Goal: Information Seeking & Learning: Learn about a topic

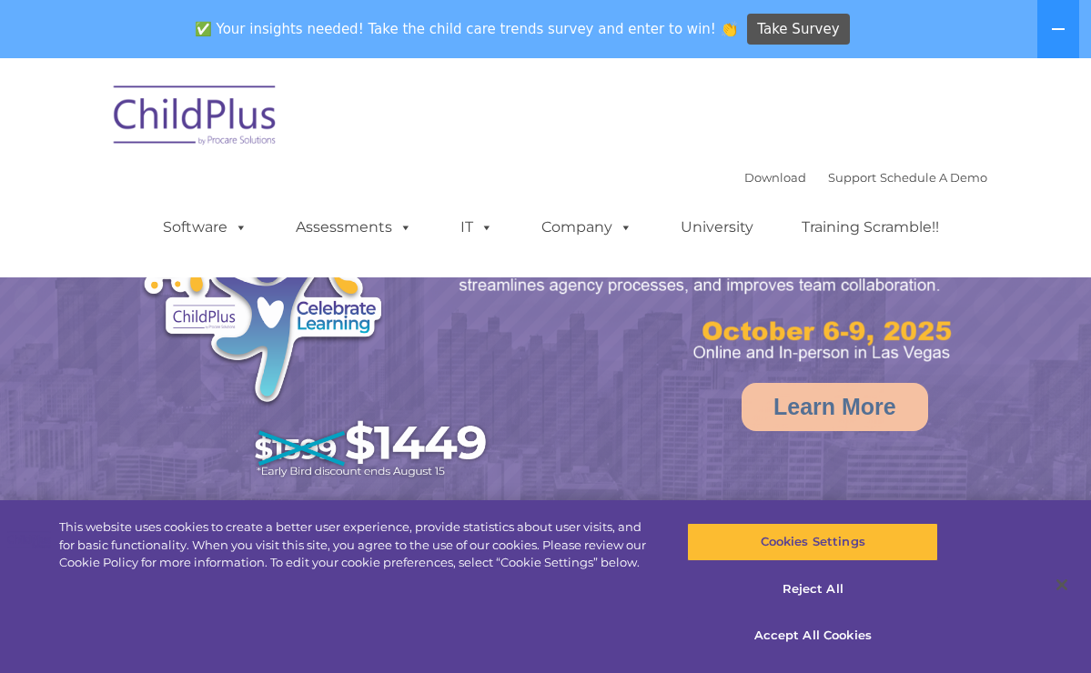
select select "MEDIUM"
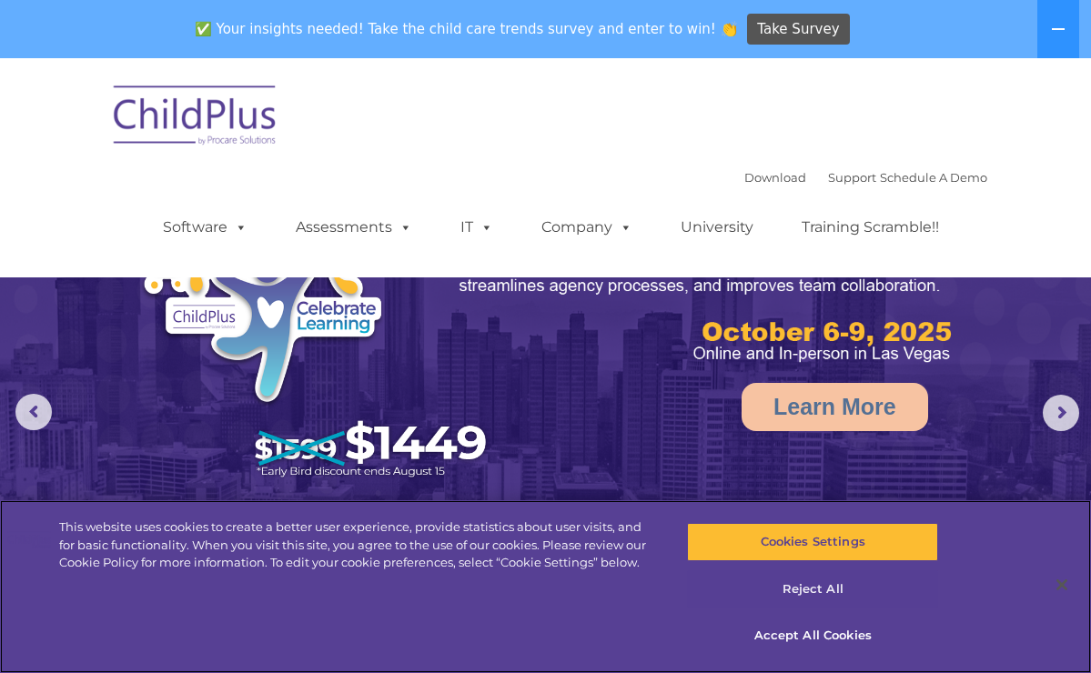
click at [789, 592] on button "Reject All" at bounding box center [812, 589] width 251 height 38
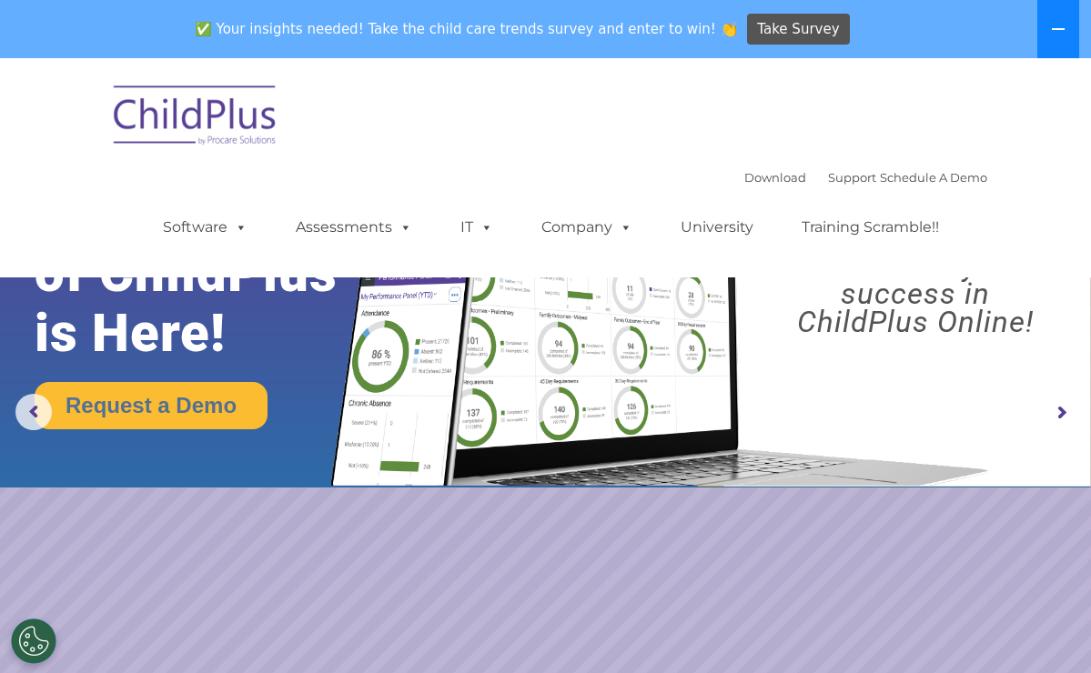
click at [1054, 27] on icon at bounding box center [1058, 29] width 15 height 15
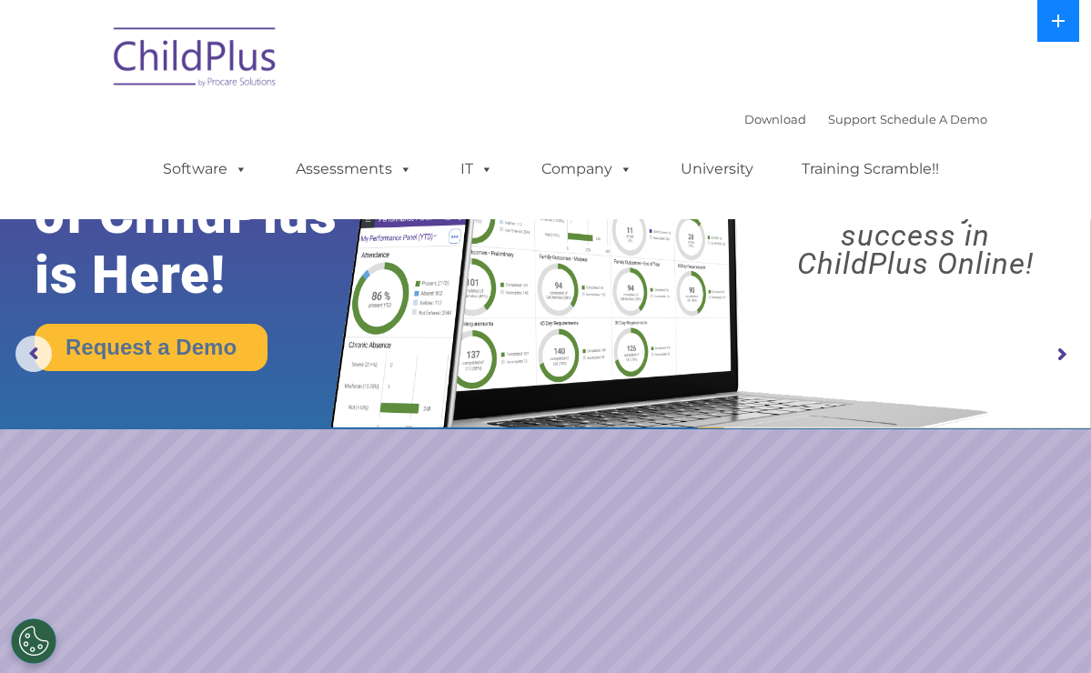
click at [1054, 27] on icon at bounding box center [1058, 21] width 15 height 15
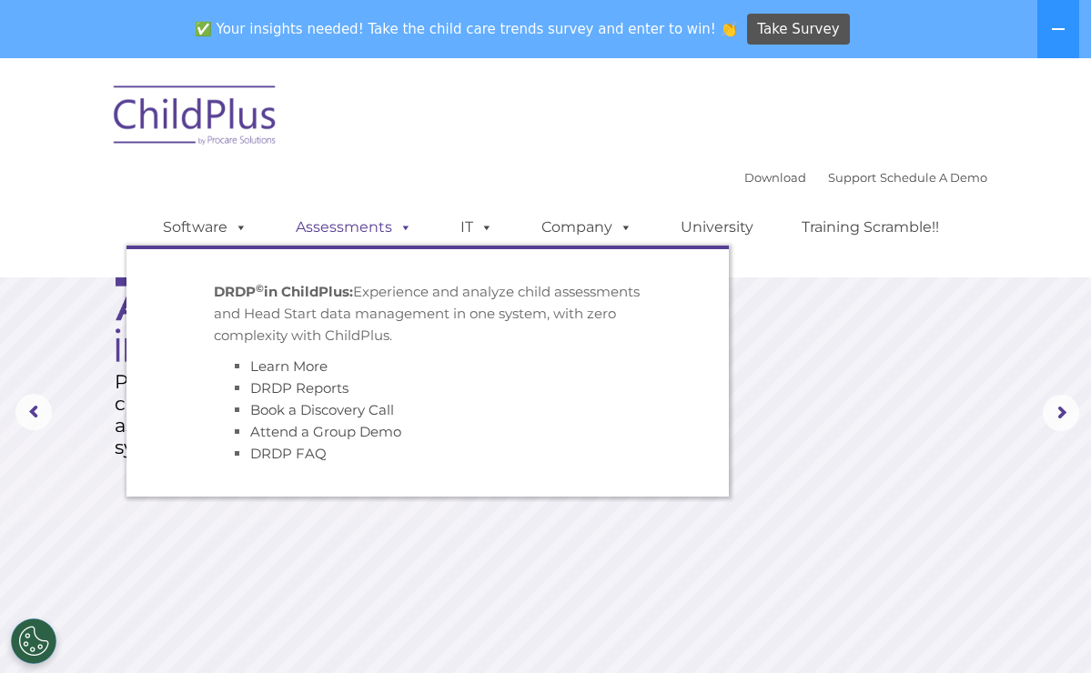
click at [392, 225] on span at bounding box center [402, 226] width 20 height 17
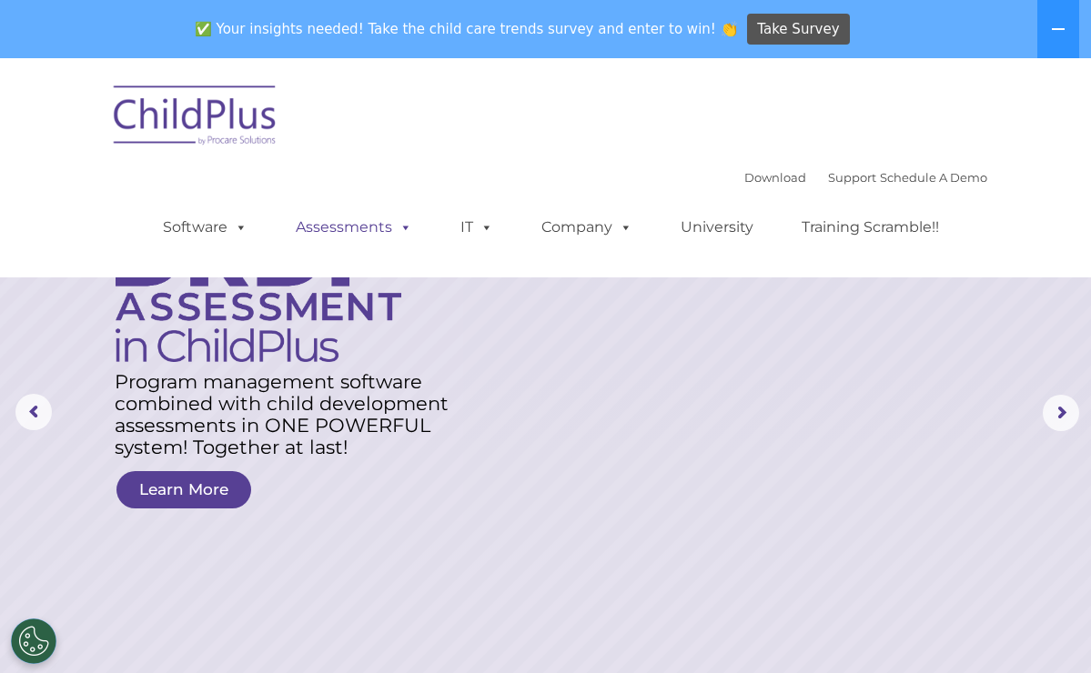
click at [385, 228] on link "Assessments" at bounding box center [353, 227] width 153 height 36
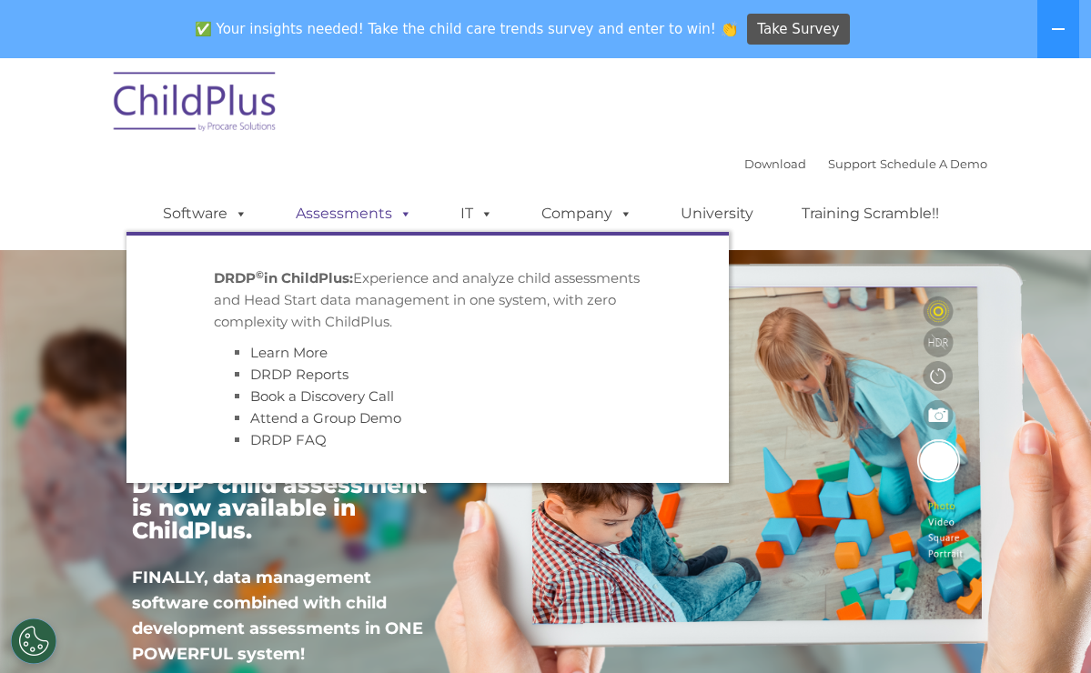
scroll to position [12, 0]
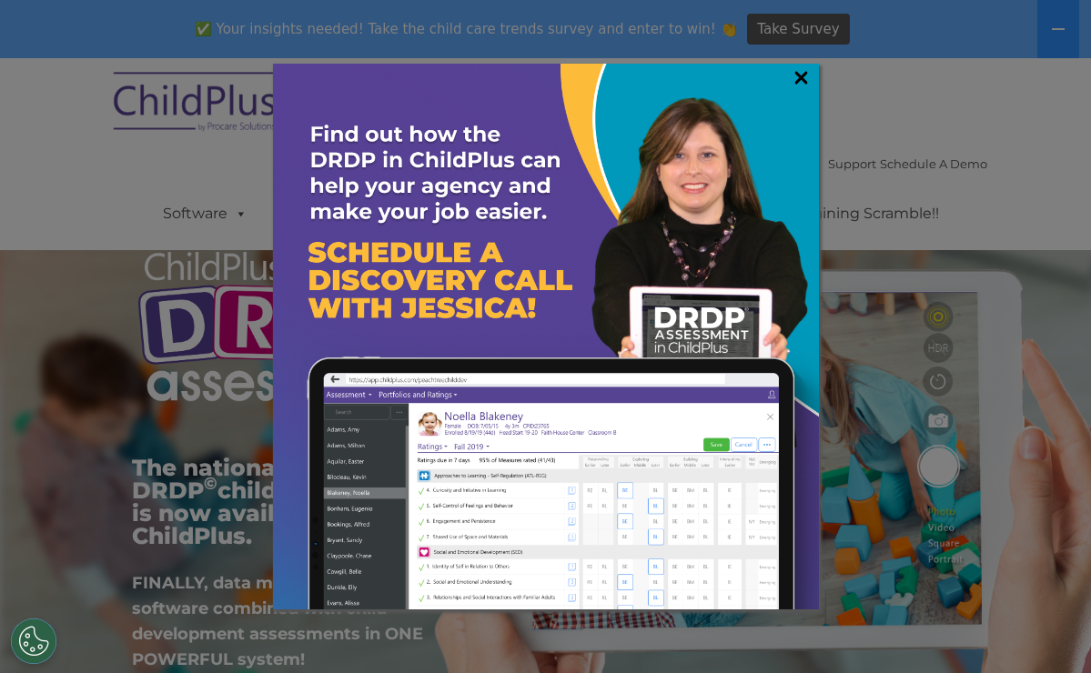
click at [800, 76] on link "×" at bounding box center [801, 77] width 21 height 18
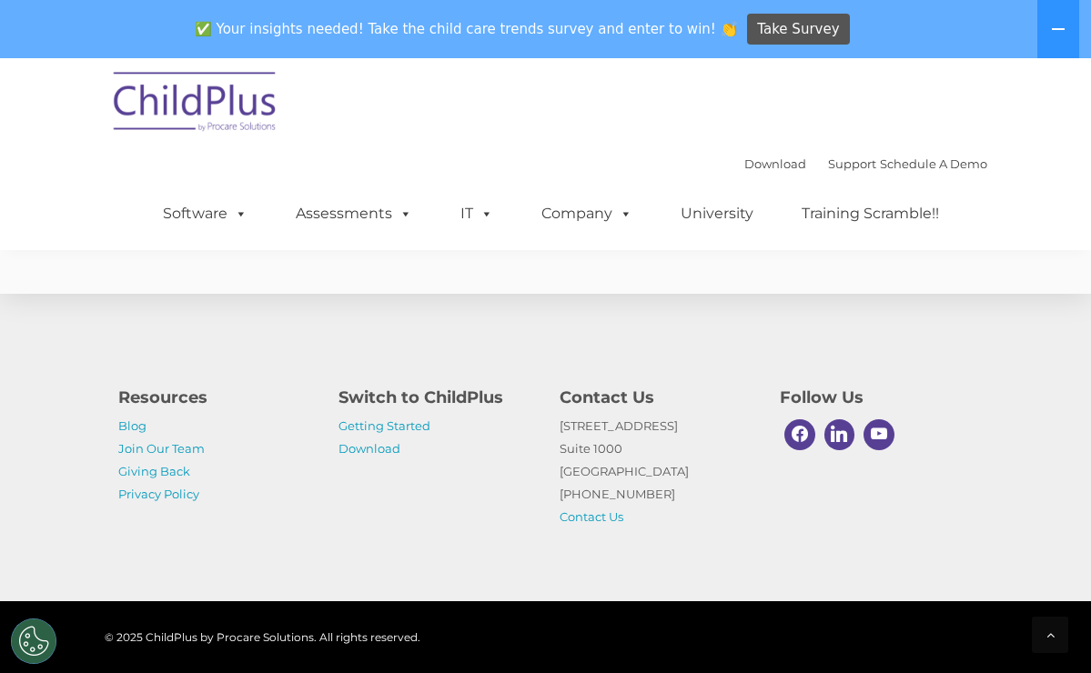
scroll to position [7896, 0]
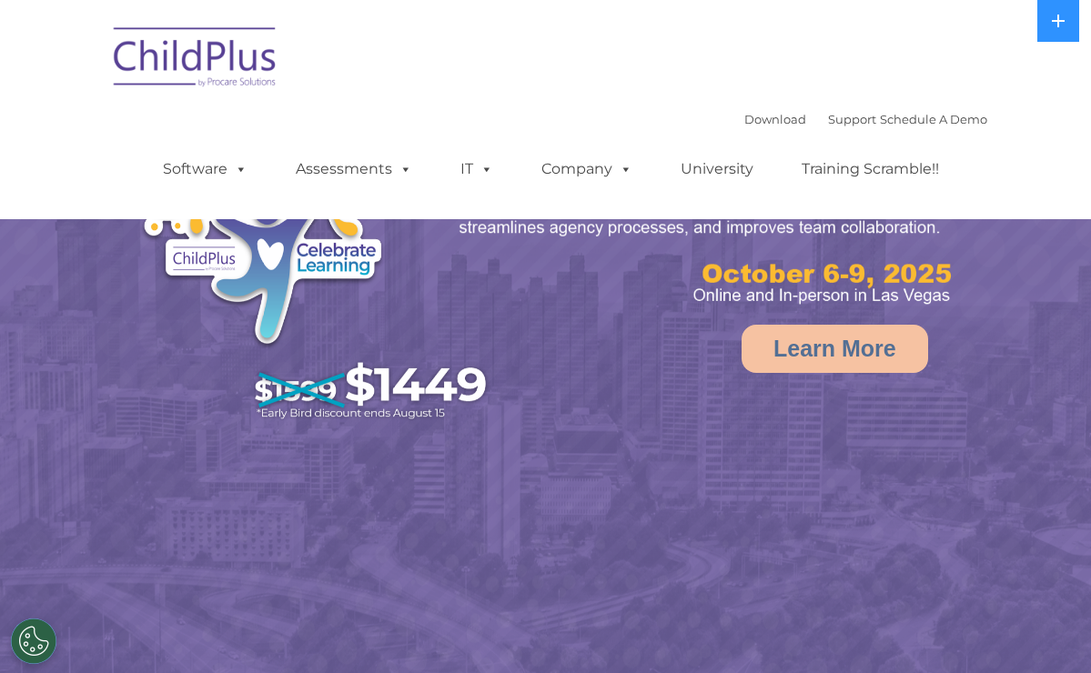
select select "MEDIUM"
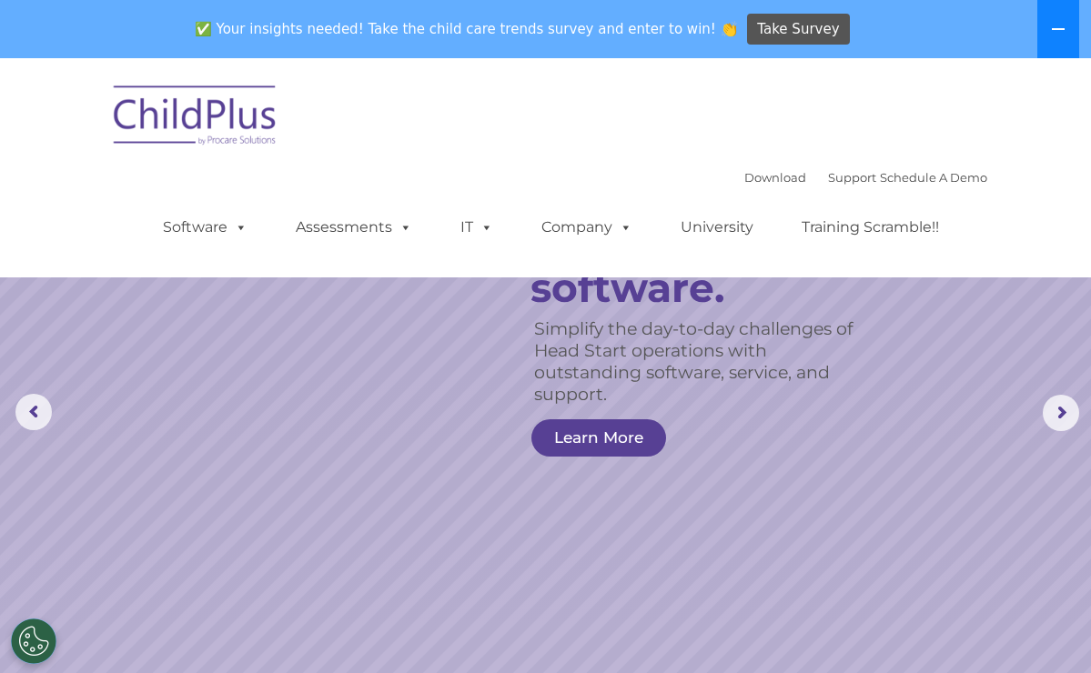
click at [1062, 33] on icon at bounding box center [1058, 29] width 15 height 15
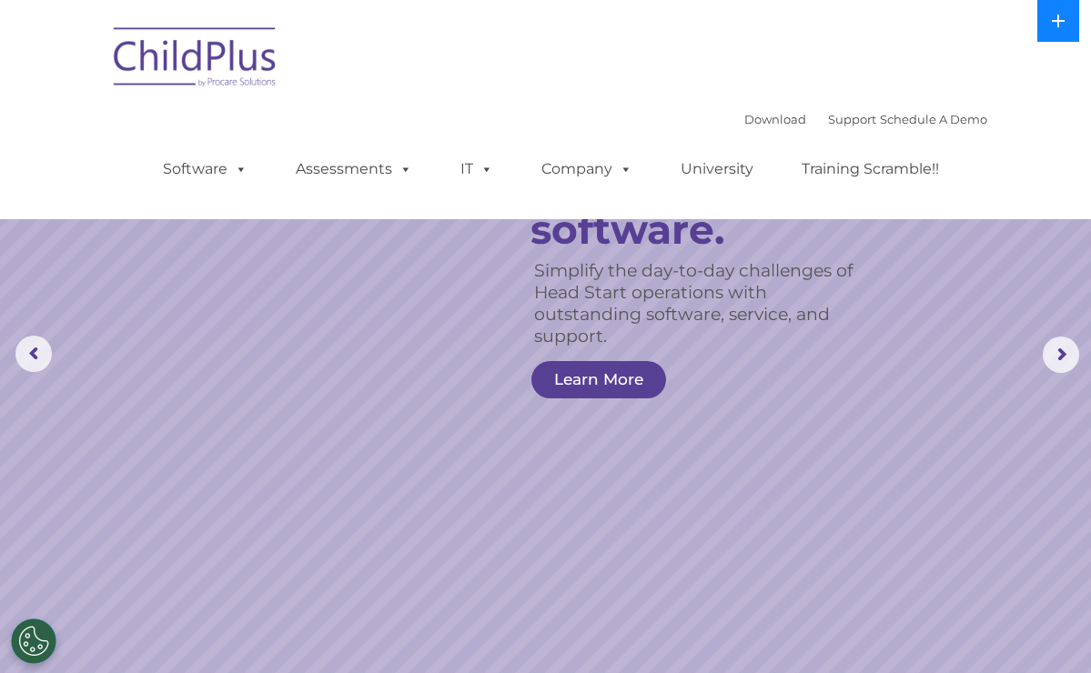
click at [1060, 28] on button at bounding box center [1058, 21] width 42 height 42
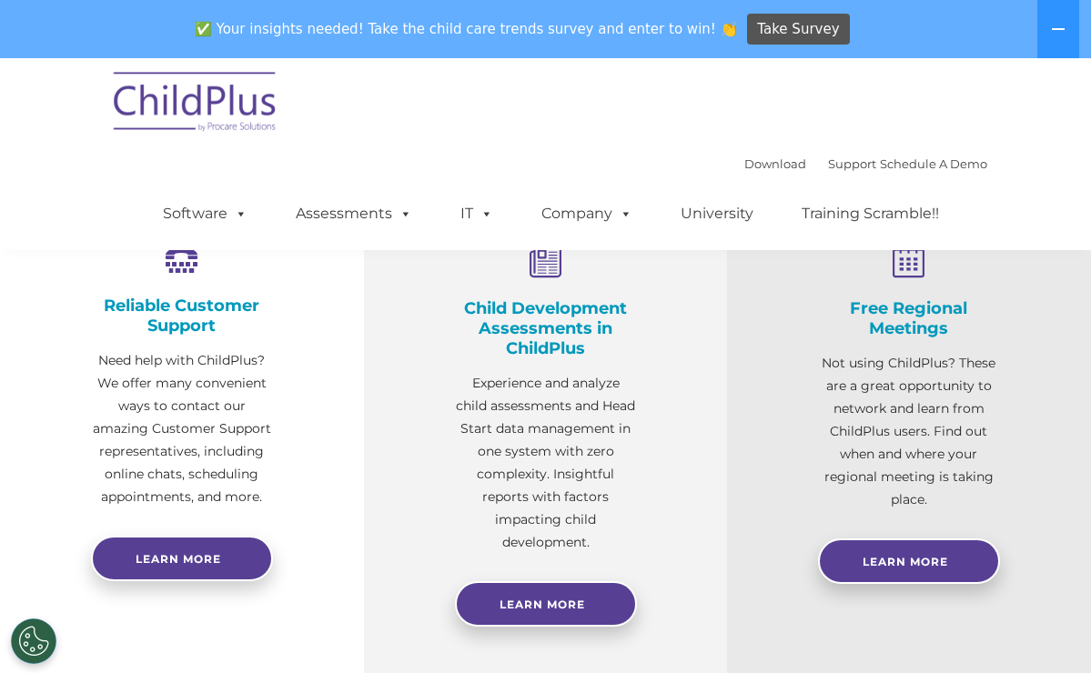
scroll to position [637, 0]
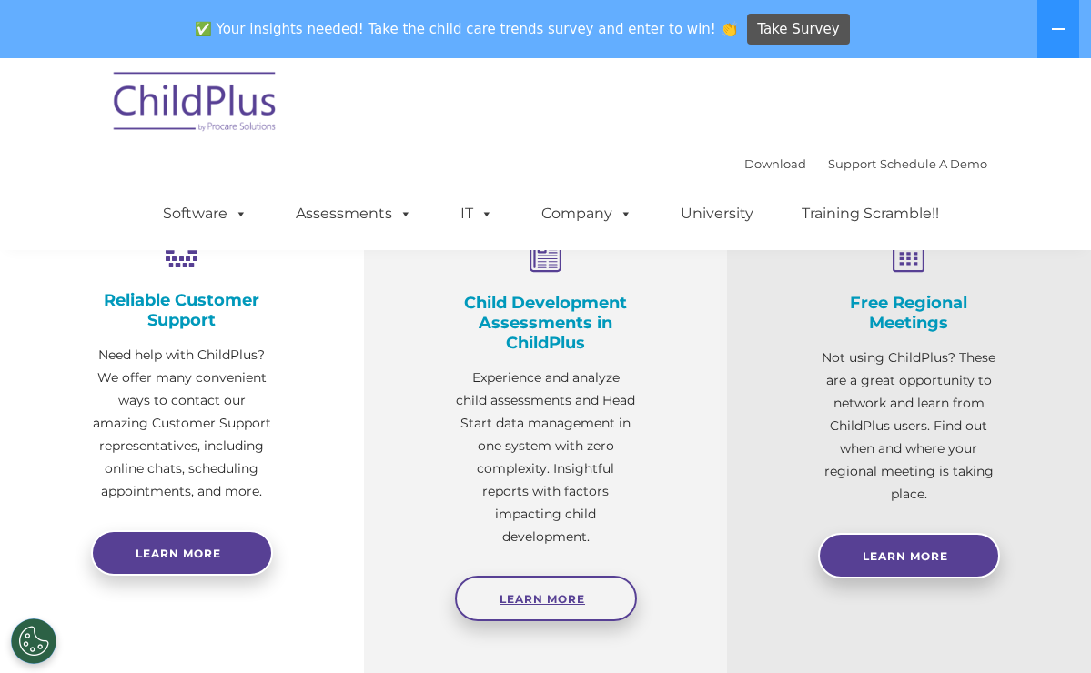
click at [570, 608] on link "Learn More" at bounding box center [546, 598] width 182 height 45
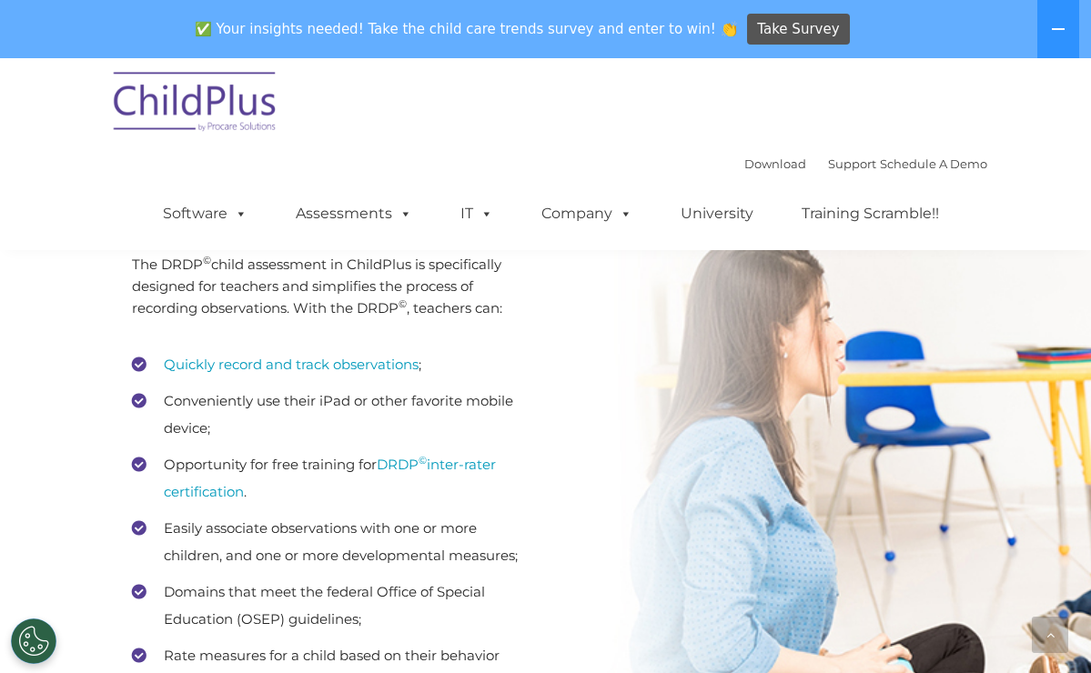
scroll to position [2547, 0]
